Goal: Information Seeking & Learning: Learn about a topic

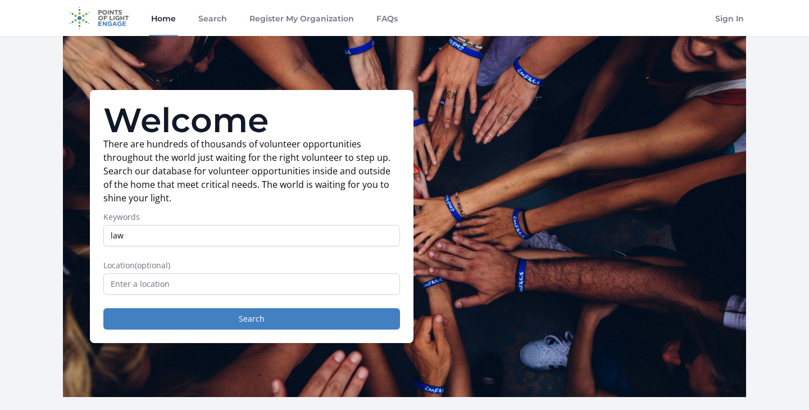
type input "law"
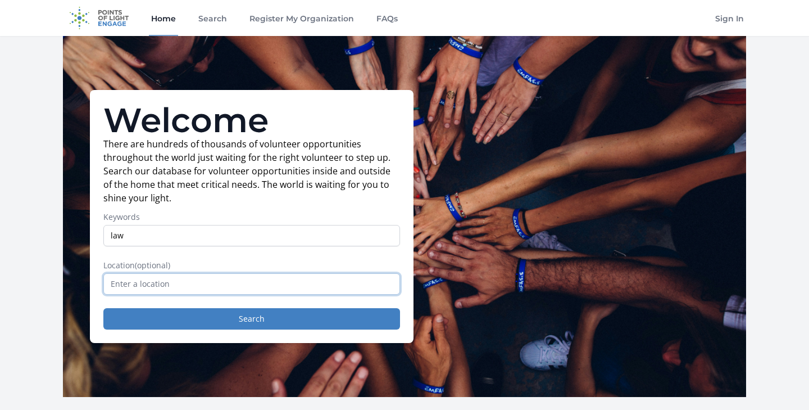
click at [257, 276] on input "text" at bounding box center [251, 283] width 297 height 21
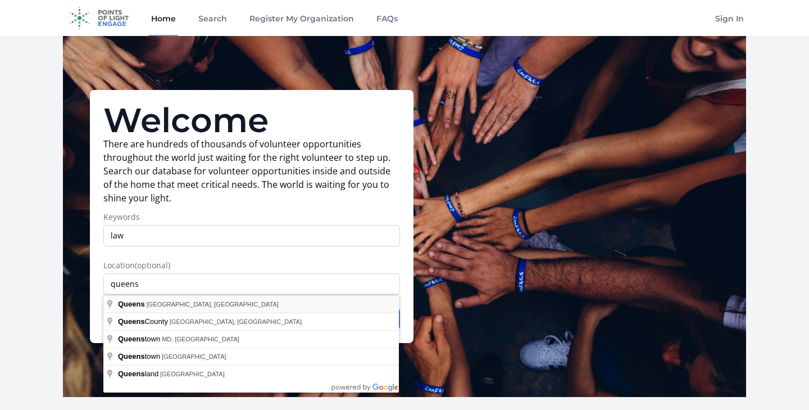
type input "[GEOGRAPHIC_DATA], [GEOGRAPHIC_DATA], [GEOGRAPHIC_DATA]"
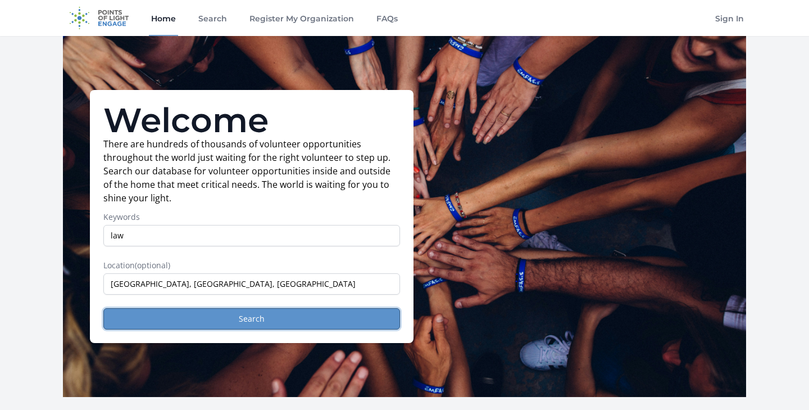
click at [231, 310] on button "Search" at bounding box center [251, 318] width 297 height 21
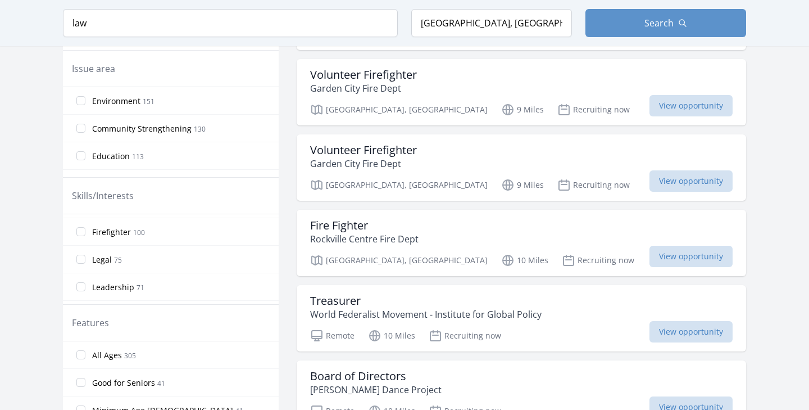
scroll to position [57, 0]
click at [106, 260] on label "Legal 75" at bounding box center [171, 253] width 216 height 22
click at [85, 257] on input "Legal 75" at bounding box center [80, 252] width 9 height 9
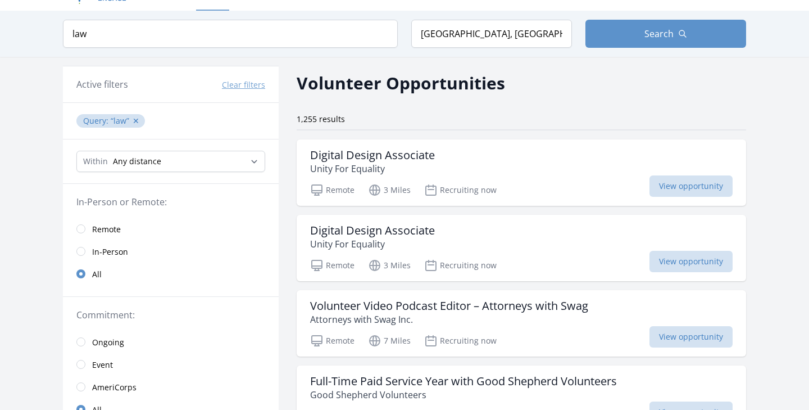
scroll to position [0, 0]
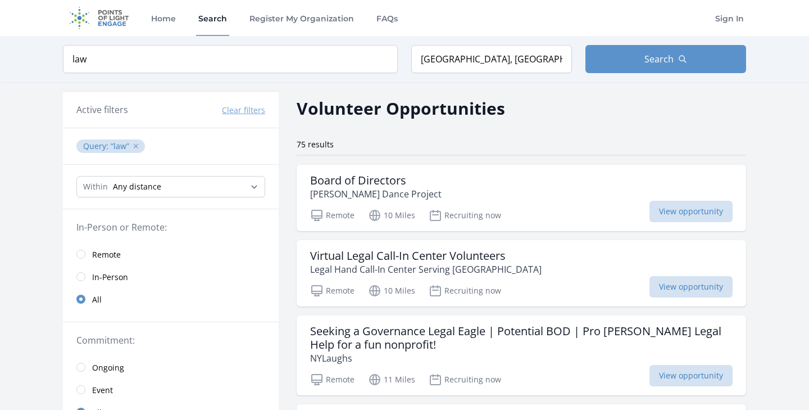
click at [135, 149] on button "✕" at bounding box center [136, 145] width 7 height 11
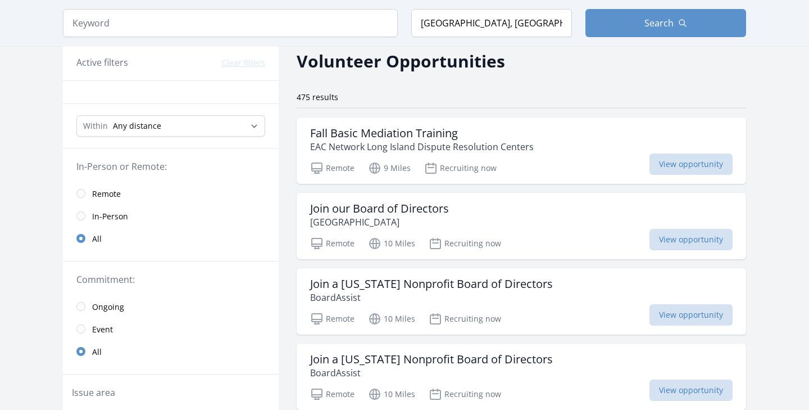
scroll to position [39, 0]
